Goal: Task Accomplishment & Management: Use online tool/utility

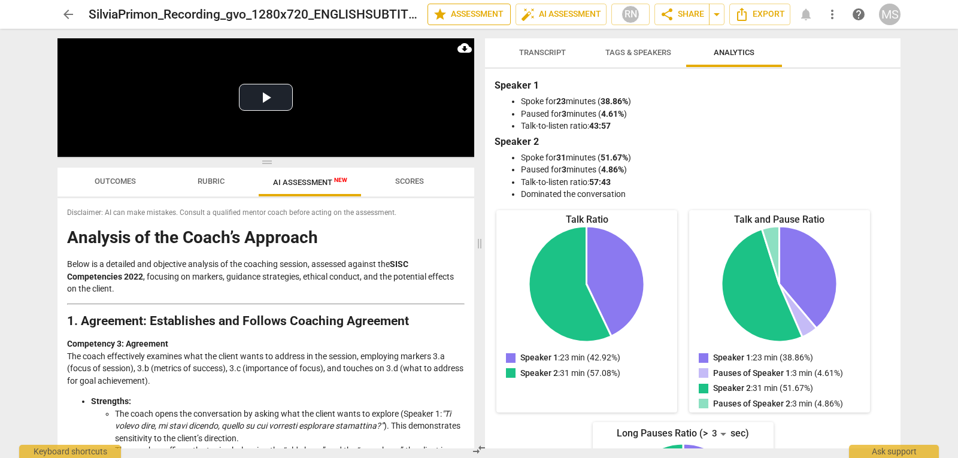
click at [456, 11] on span "star Assessment" at bounding box center [469, 14] width 72 height 14
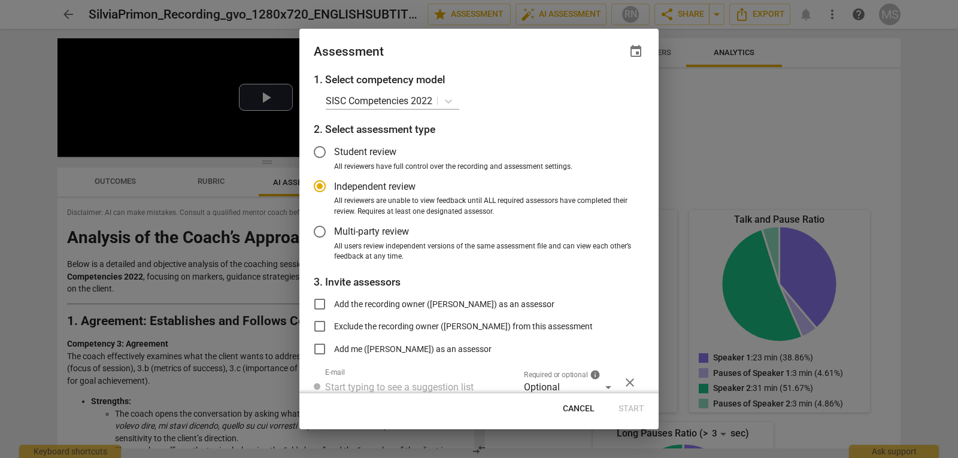
click at [569, 411] on span "Cancel" at bounding box center [579, 409] width 32 height 12
radio input "false"
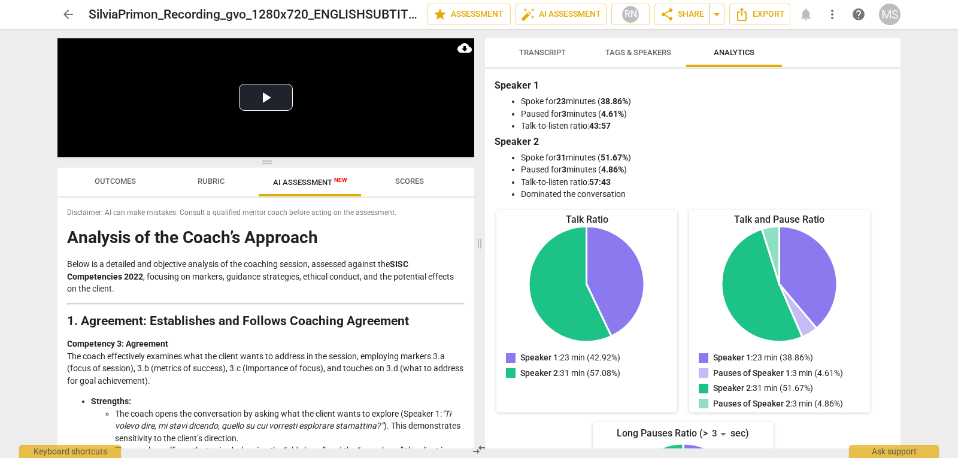
click at [112, 184] on span "Outcomes" at bounding box center [115, 181] width 41 height 9
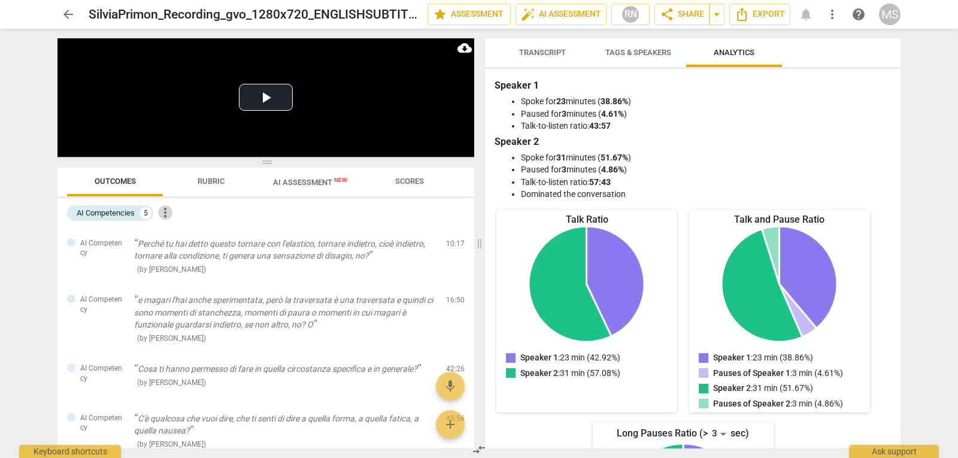
click at [169, 208] on span "more_vert" at bounding box center [165, 212] width 14 height 14
click at [332, 218] on div at bounding box center [479, 229] width 958 height 458
click at [535, 50] on span "Transcript" at bounding box center [542, 52] width 47 height 9
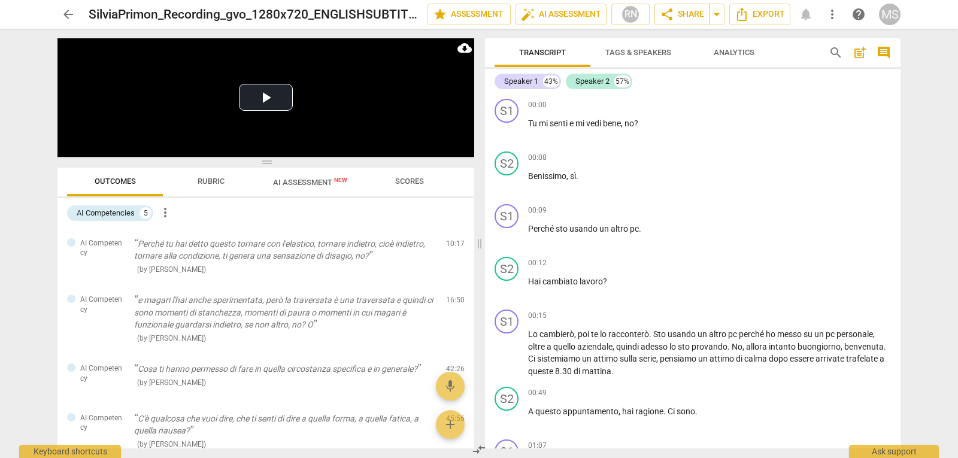
click at [641, 57] on span "Tags & Speakers" at bounding box center [638, 53] width 95 height 16
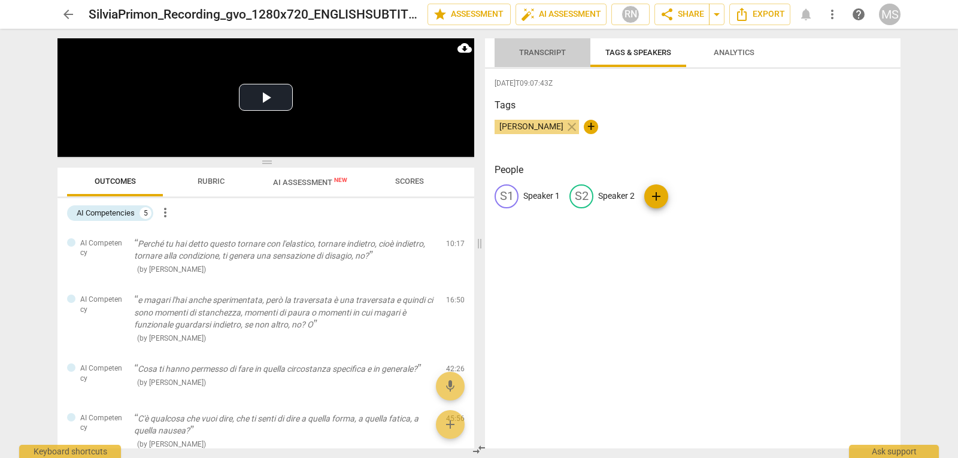
click at [535, 53] on span "Transcript" at bounding box center [542, 52] width 47 height 9
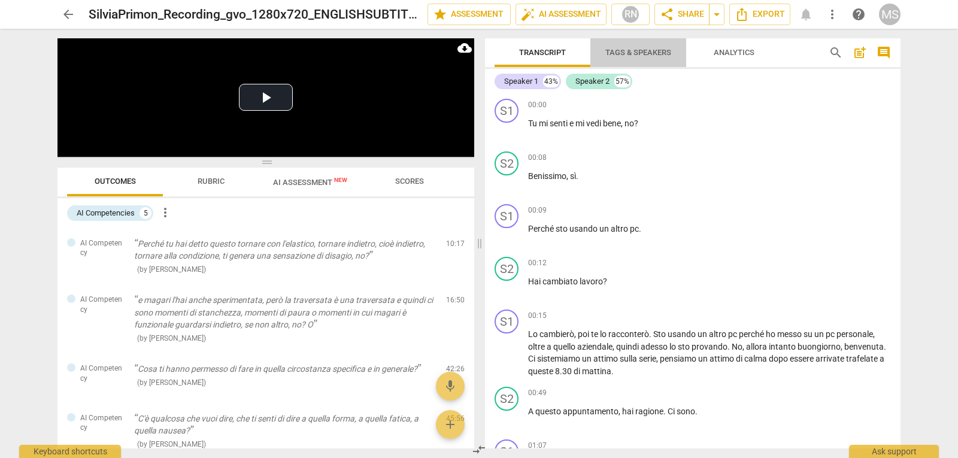
click at [634, 51] on span "Tags & Speakers" at bounding box center [638, 52] width 66 height 9
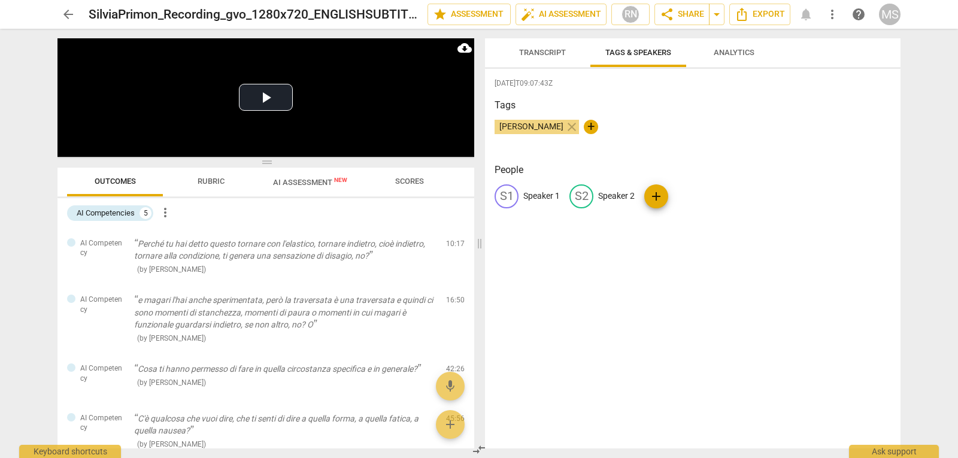
click at [536, 198] on p "Speaker 1" at bounding box center [541, 196] width 37 height 13
type input "Marina"
click at [683, 191] on p "Speaker 2" at bounding box center [694, 196] width 37 height 13
type input "[PERSON_NAME]"
click at [627, 280] on div "[DATE]T09:07:43Z Tags [PERSON_NAME] close + People MA Marina edit [PERSON_NAME]…" at bounding box center [692, 259] width 415 height 380
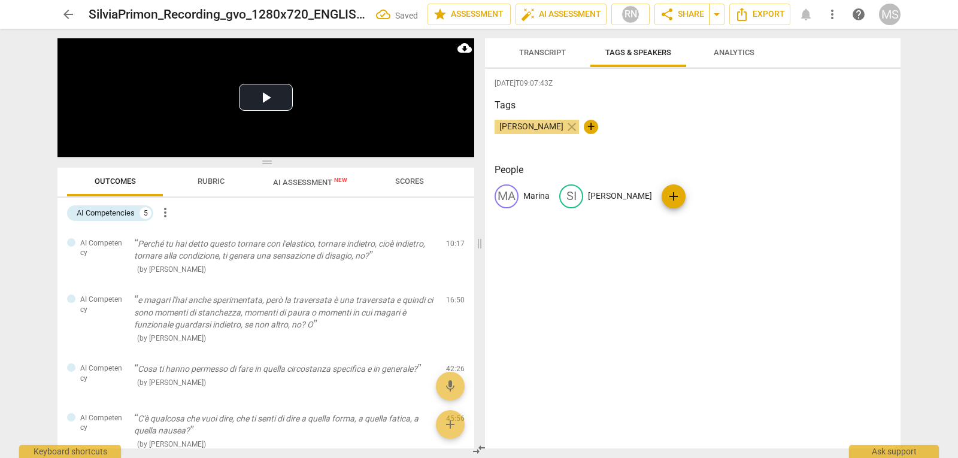
click at [696, 269] on div "[DATE]T09:07:43Z Tags [PERSON_NAME] close + People MA [PERSON_NAME] SI [PERSON_…" at bounding box center [692, 259] width 415 height 380
click at [723, 50] on span "Analytics" at bounding box center [734, 52] width 41 height 9
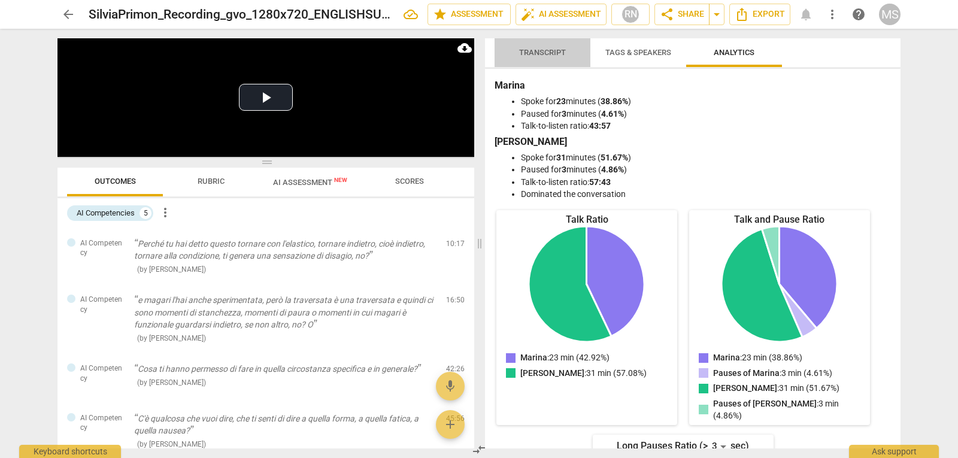
click at [529, 58] on span "Transcript" at bounding box center [542, 53] width 75 height 16
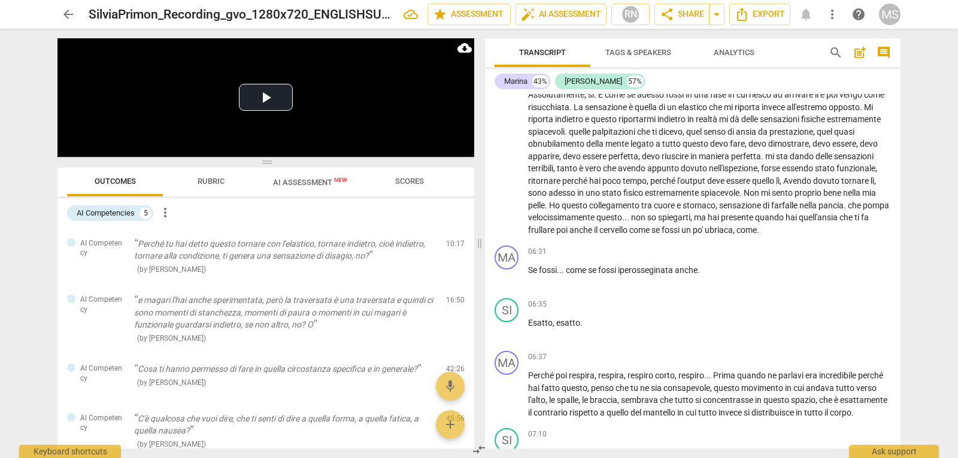
scroll to position [838, 0]
click at [269, 96] on button "Play Video" at bounding box center [266, 97] width 54 height 27
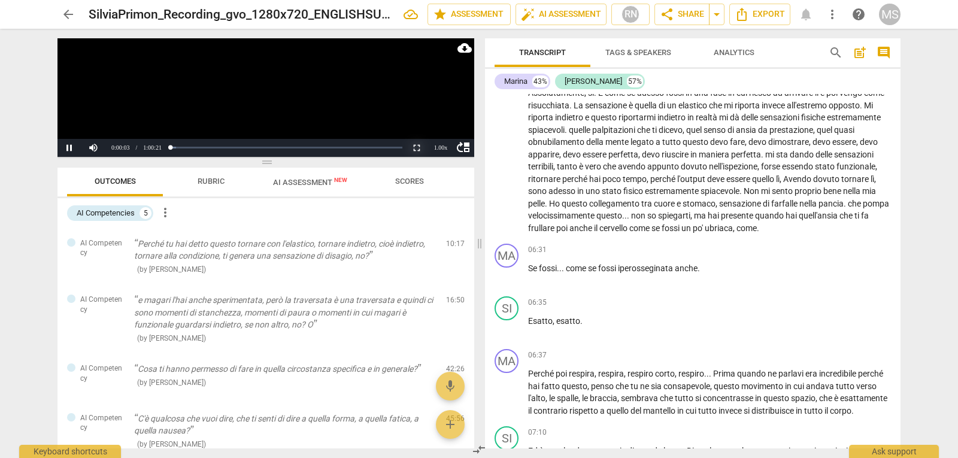
scroll to position [24, 0]
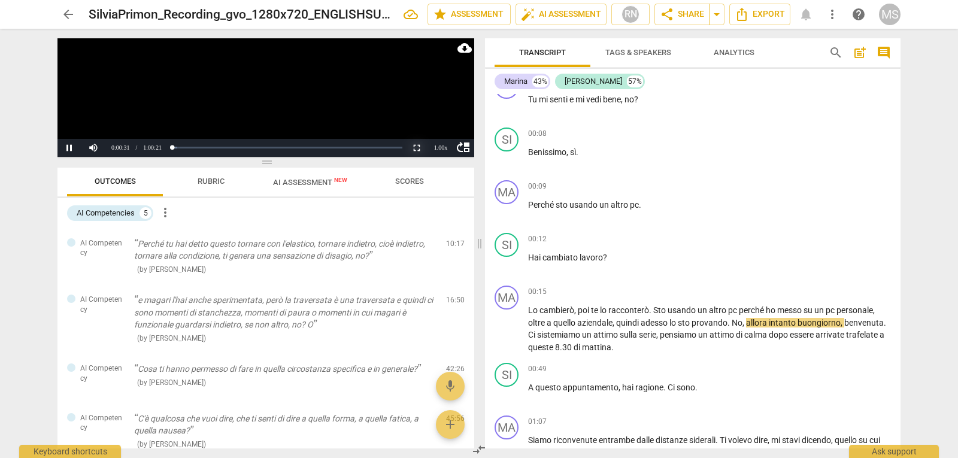
click at [417, 146] on button "Non-Fullscreen" at bounding box center [417, 148] width 24 height 18
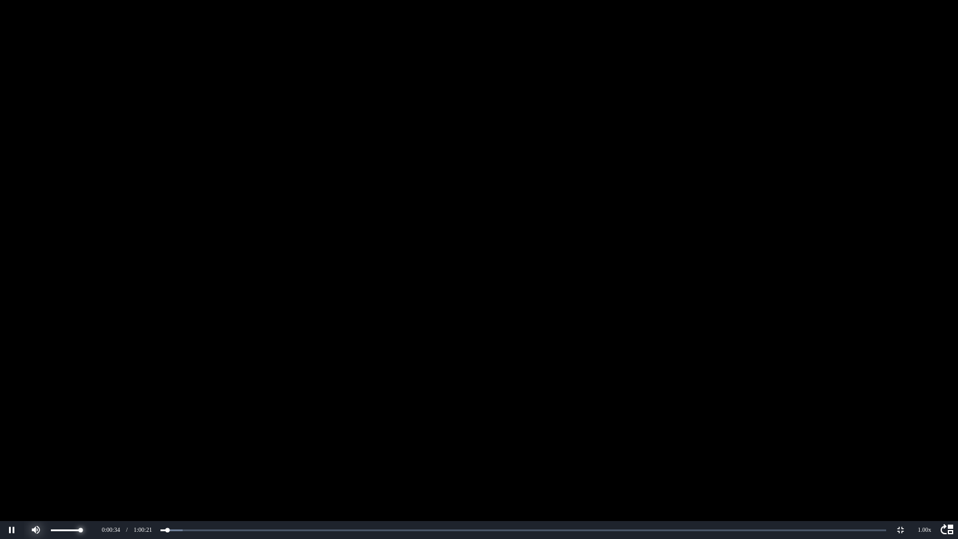
click at [39, 457] on div at bounding box center [60, 530] width 72 height 18
click at [40, 457] on div at bounding box center [60, 530] width 72 height 18
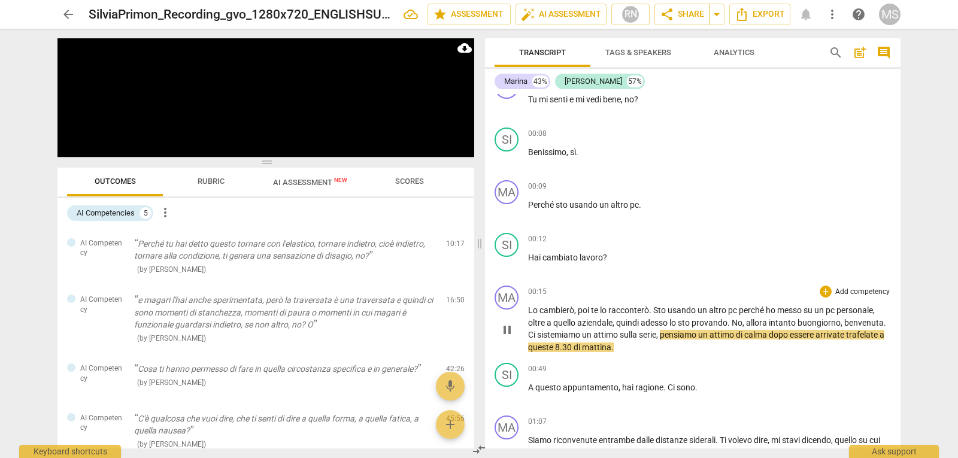
click at [633, 336] on span "sulla" at bounding box center [629, 335] width 19 height 10
click at [647, 334] on span "serie" at bounding box center [647, 335] width 17 height 10
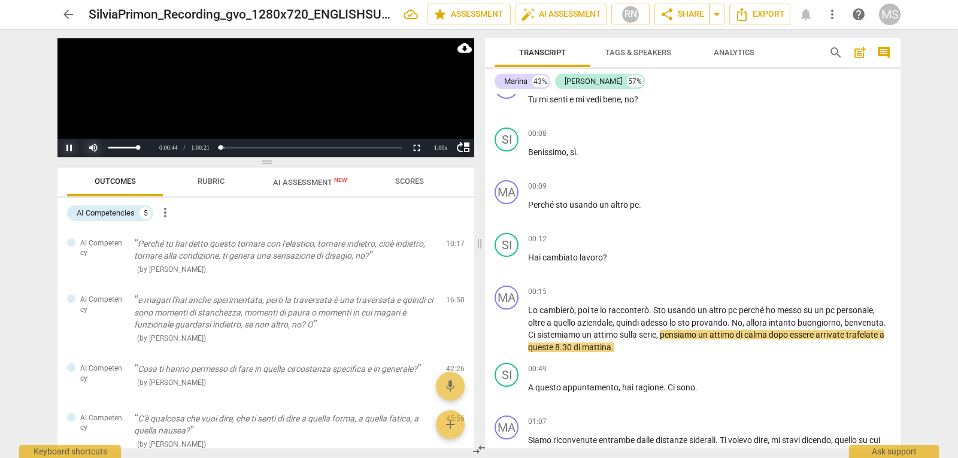
click at [69, 147] on button "Pause" at bounding box center [69, 148] width 24 height 18
click at [71, 148] on button "Play" at bounding box center [69, 148] width 24 height 18
click at [417, 147] on button "Non-Fullscreen" at bounding box center [417, 148] width 24 height 18
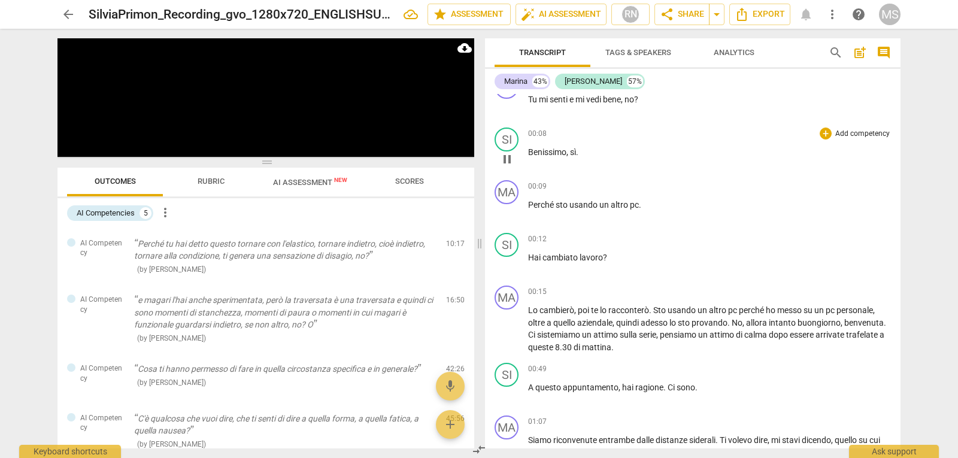
scroll to position [417, 0]
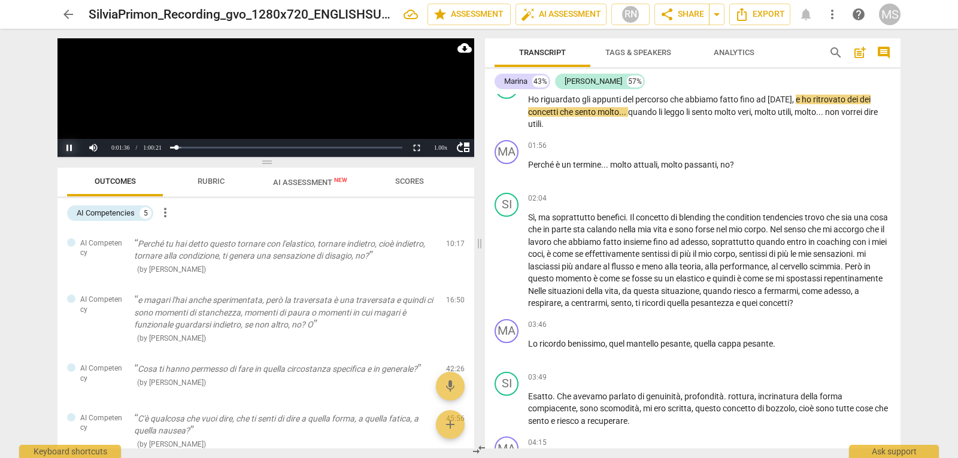
click at [64, 148] on button "Pause" at bounding box center [69, 148] width 24 height 18
click at [888, 16] on div "MS" at bounding box center [890, 15] width 22 height 22
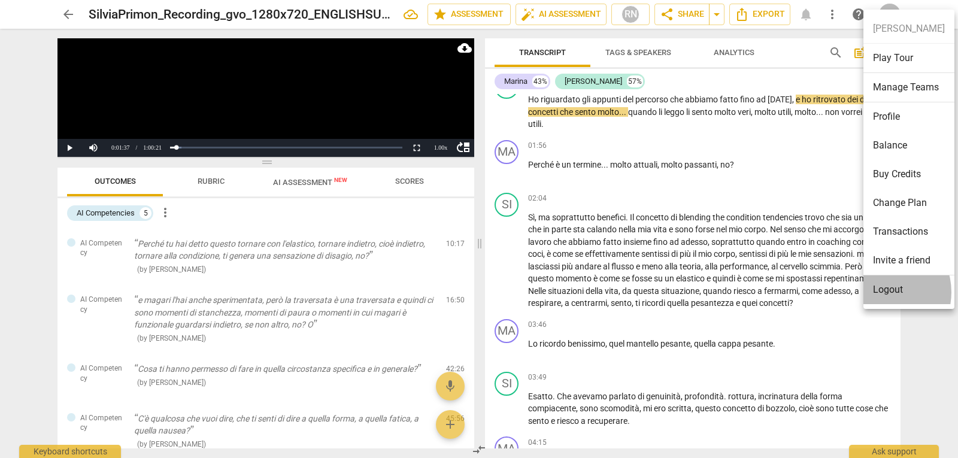
click at [882, 292] on li "Logout" at bounding box center [908, 289] width 91 height 29
